Goal: Check status: Check status

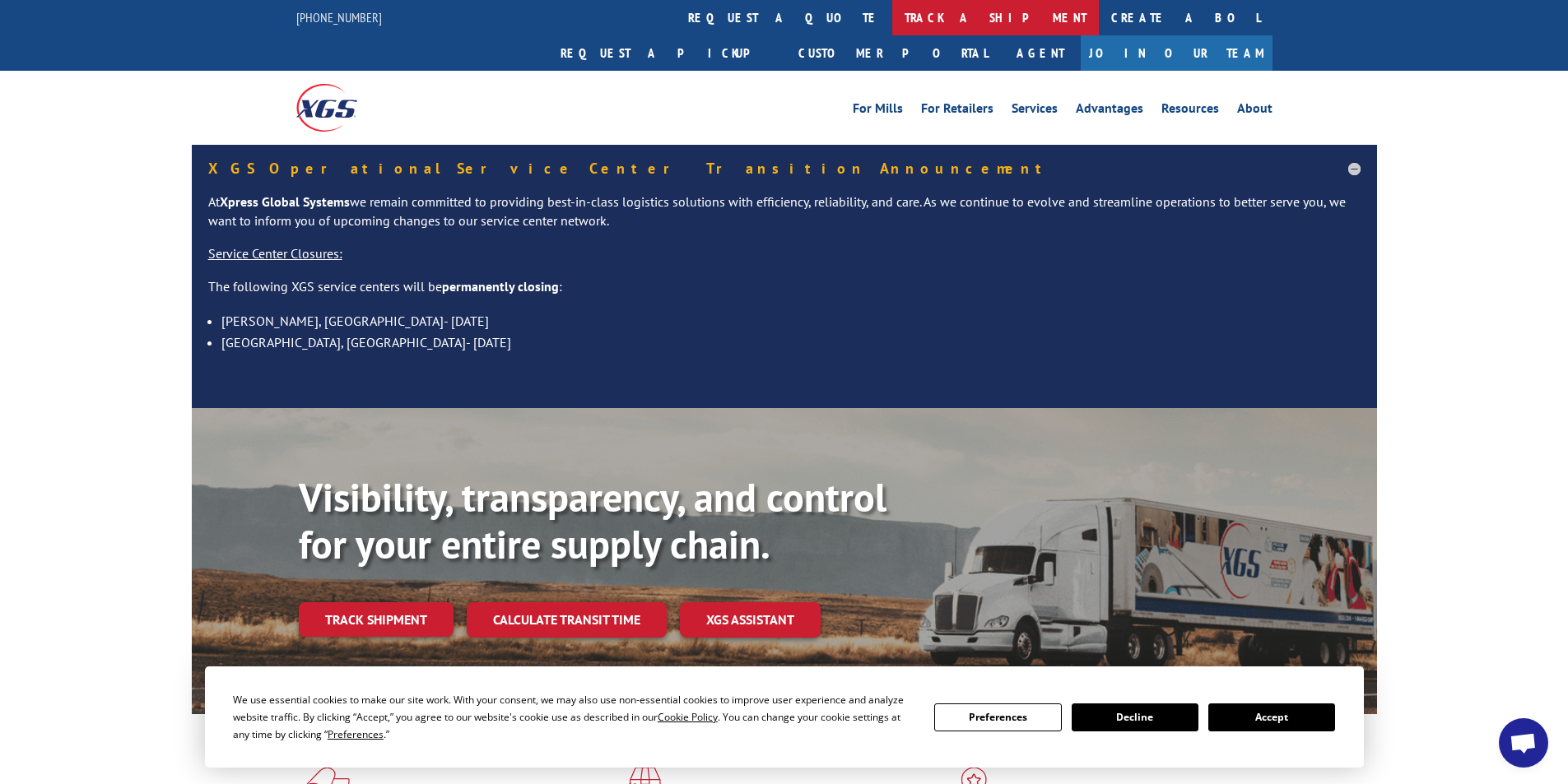
click at [893, 20] on link "track a shipment" at bounding box center [995, 17] width 206 height 35
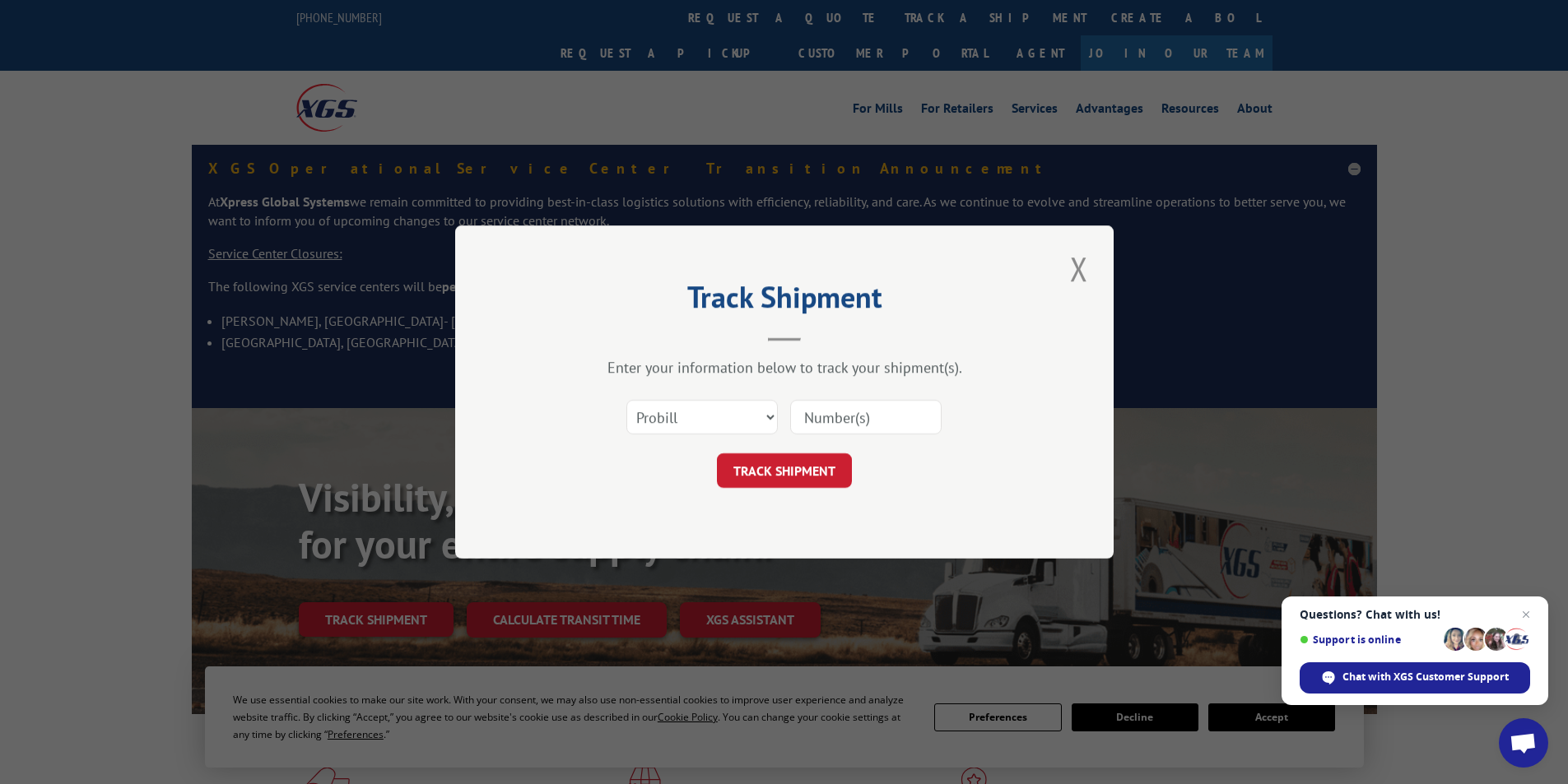
click at [853, 427] on input at bounding box center [867, 417] width 151 height 34
type input "16330595"
click at [811, 472] on button "TRACK SHIPMENT" at bounding box center [784, 470] width 135 height 34
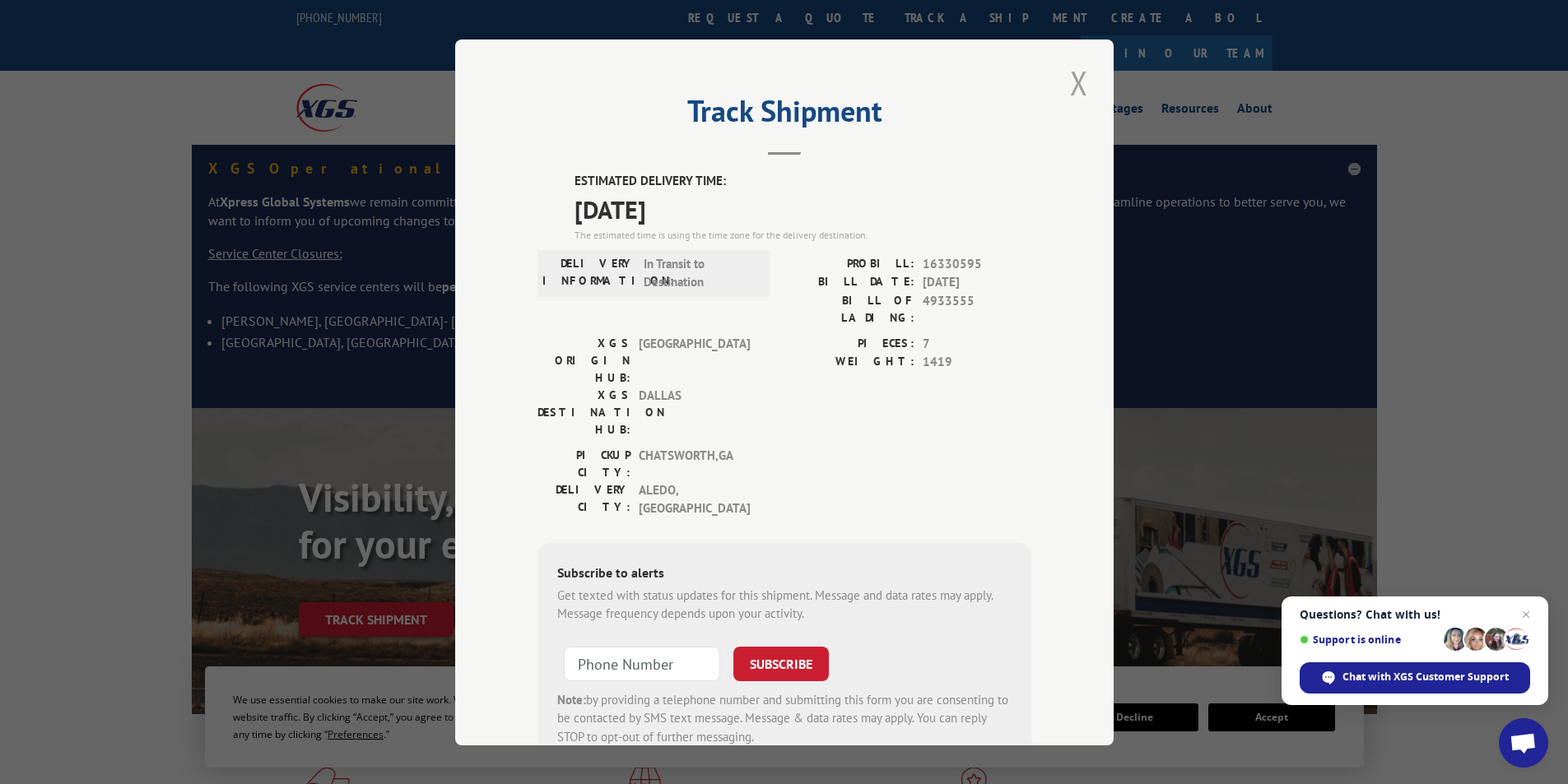
click at [1071, 80] on button "Close modal" at bounding box center [1079, 83] width 28 height 45
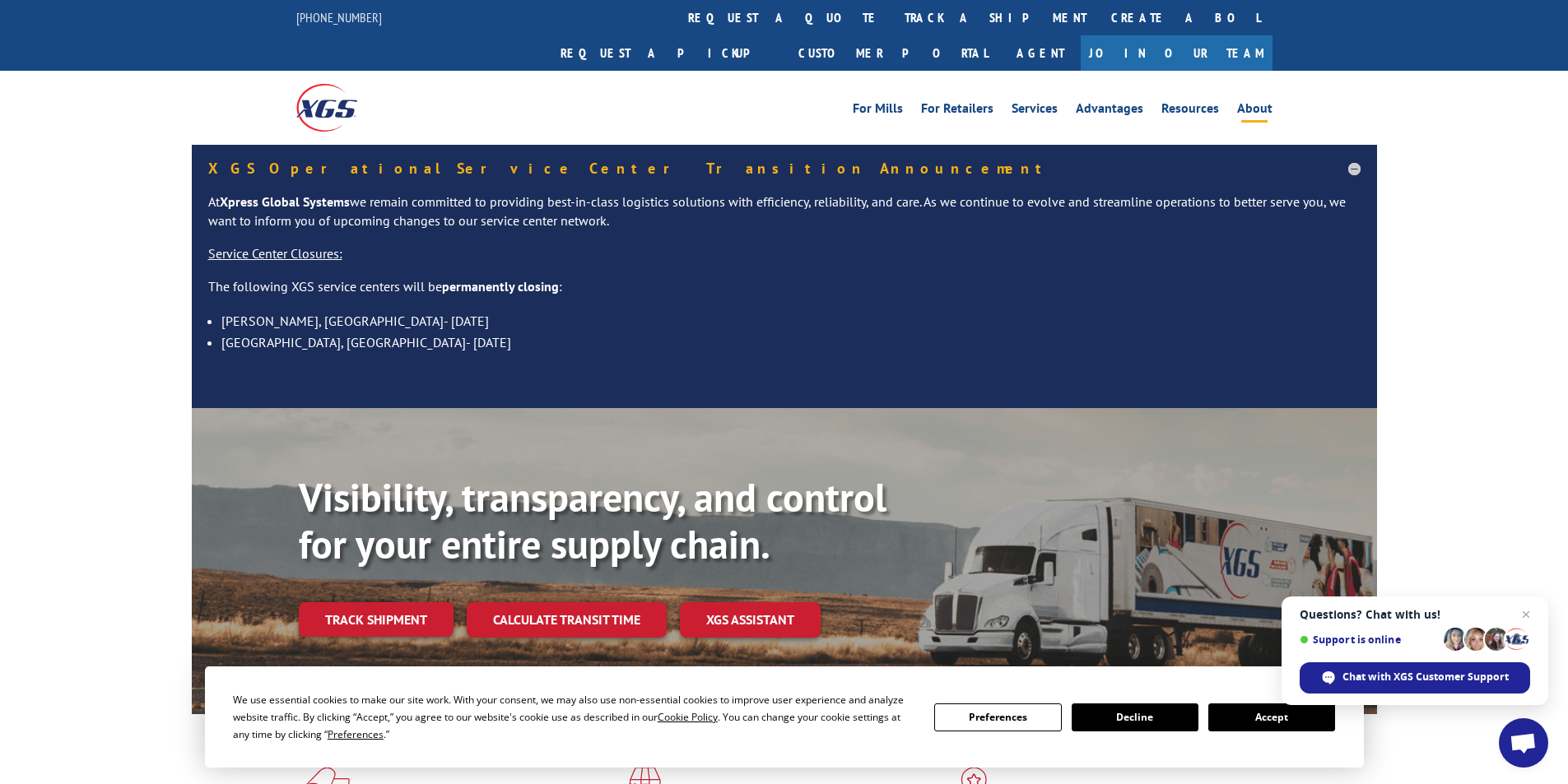
click at [1262, 102] on link "About" at bounding box center [1254, 111] width 35 height 18
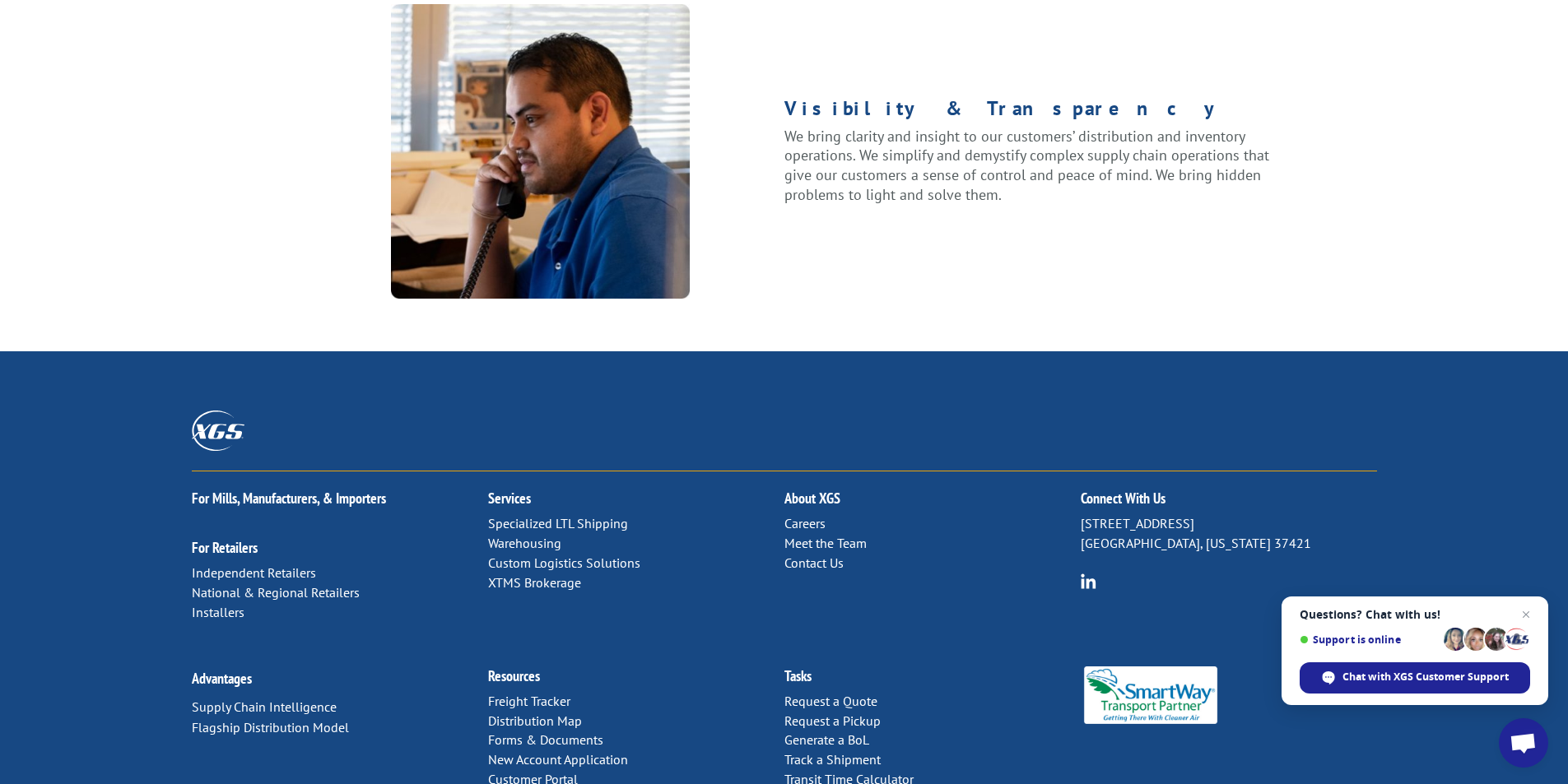
scroll to position [2084, 0]
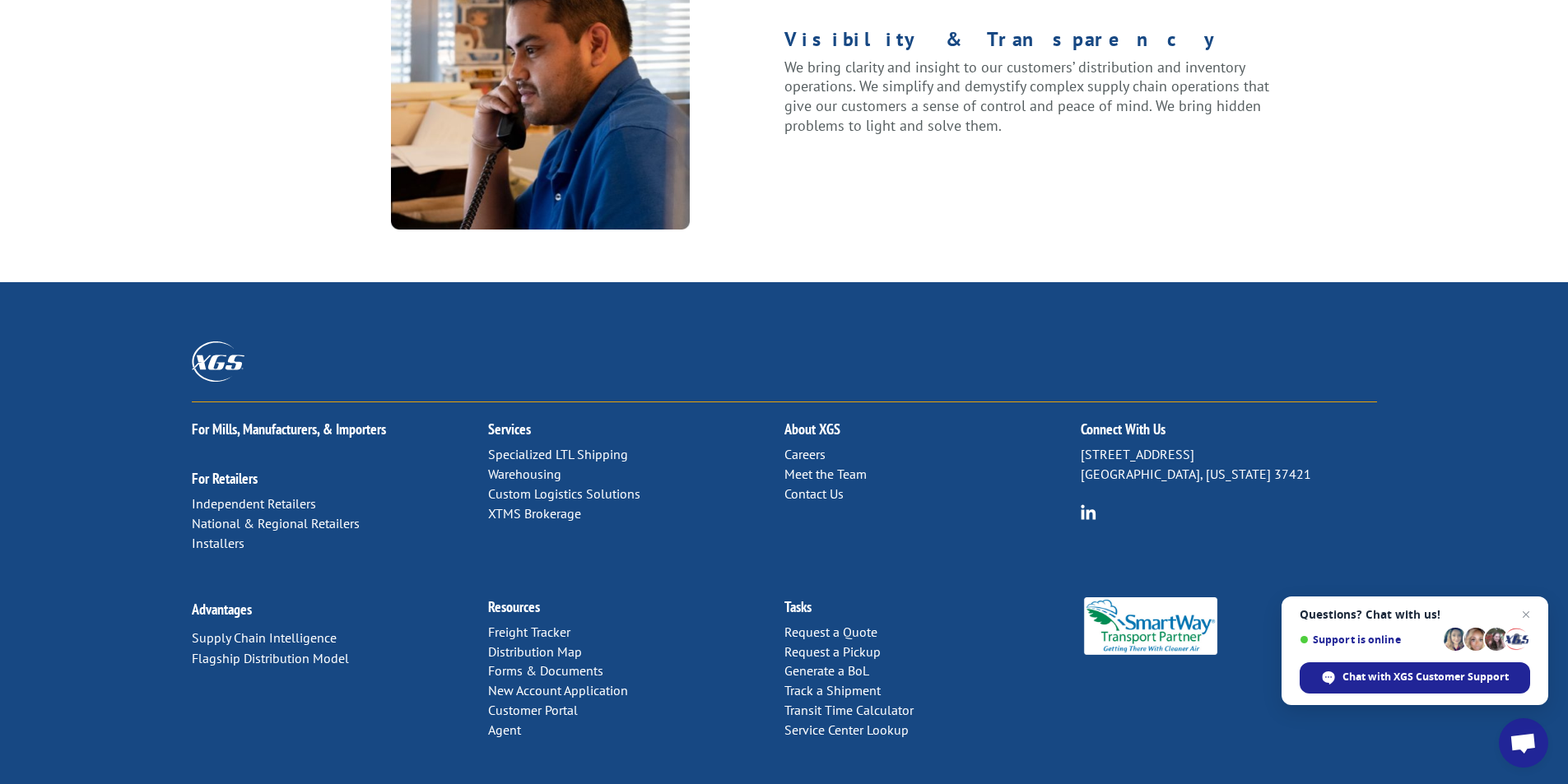
click at [817, 486] on link "Contact Us" at bounding box center [814, 494] width 60 height 16
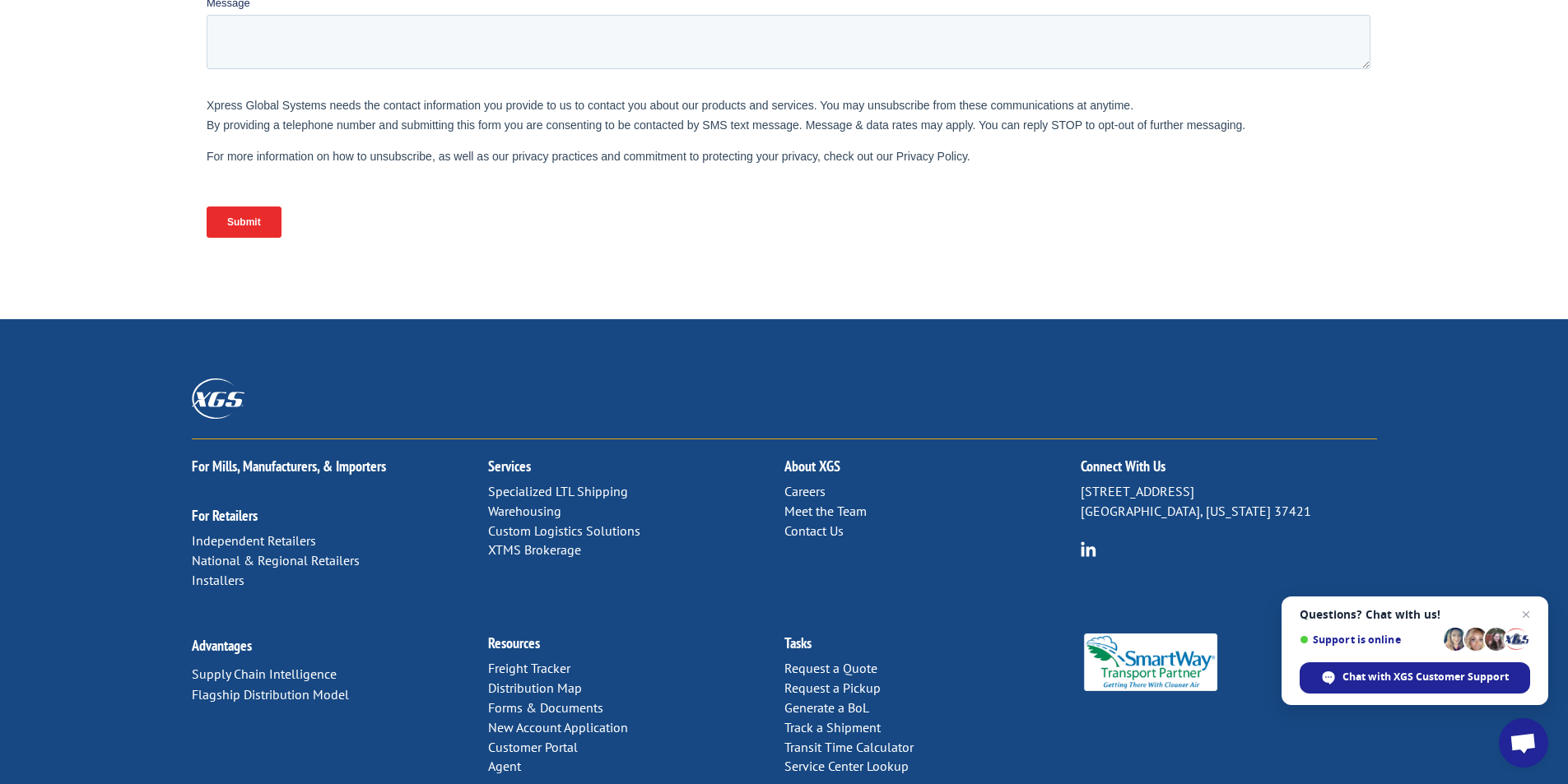
scroll to position [656, 0]
